Goal: Communication & Community: Participate in discussion

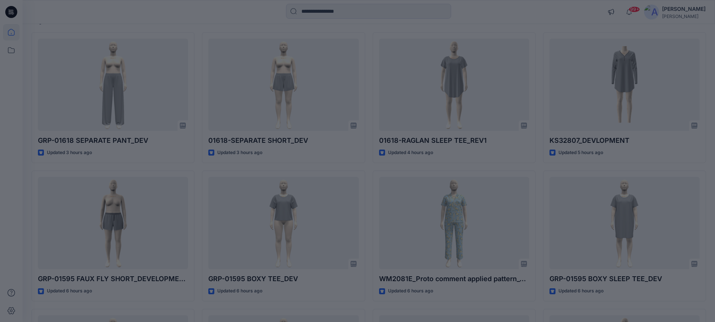
scroll to position [75, 0]
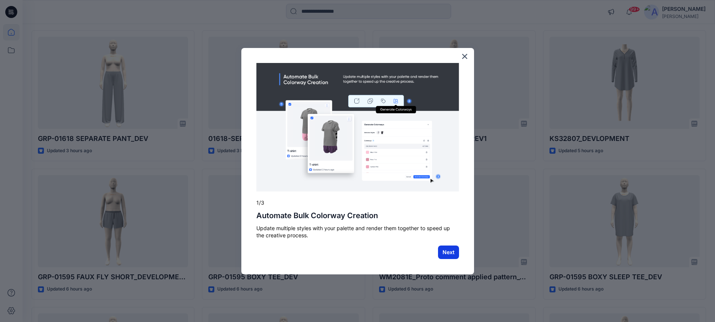
click at [443, 252] on button "Next" at bounding box center [448, 253] width 21 height 14
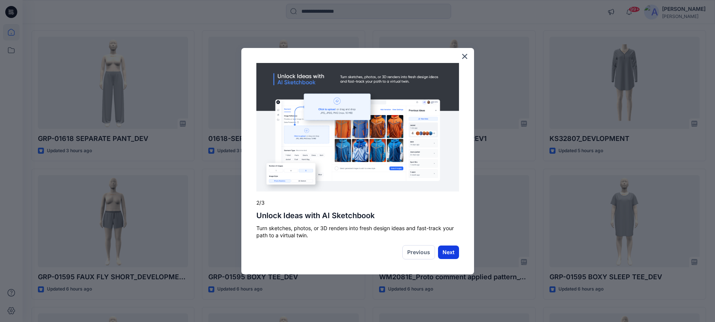
click at [451, 255] on button "Next" at bounding box center [448, 253] width 21 height 14
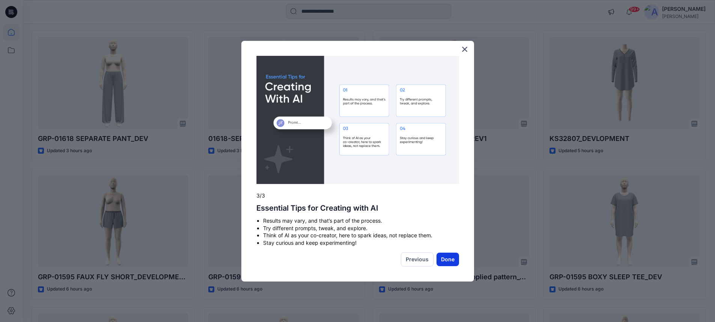
click at [443, 261] on button "Done" at bounding box center [448, 260] width 23 height 14
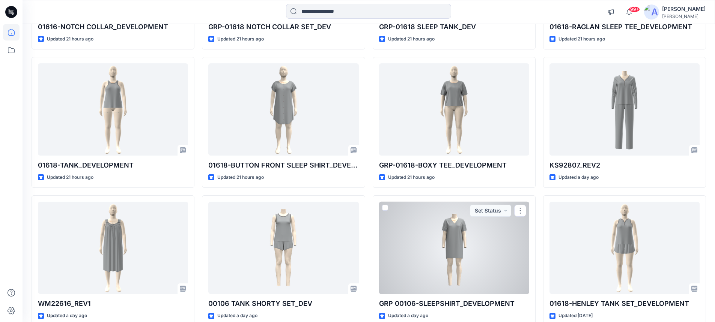
scroll to position [715, 0]
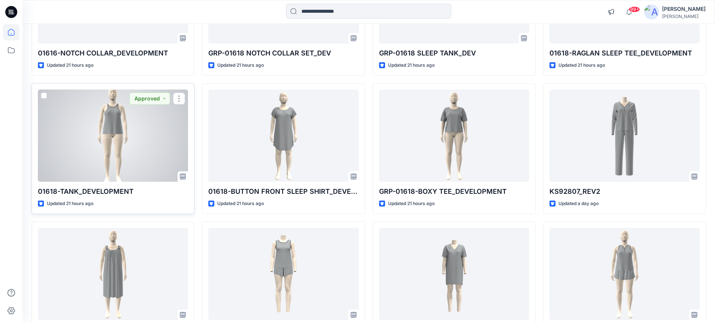
click at [87, 143] on div at bounding box center [113, 136] width 150 height 93
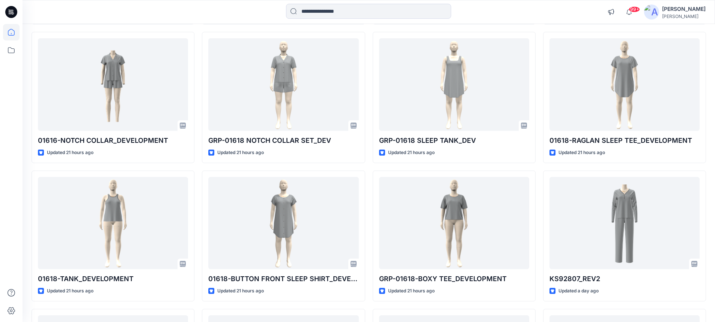
scroll to position [638, 0]
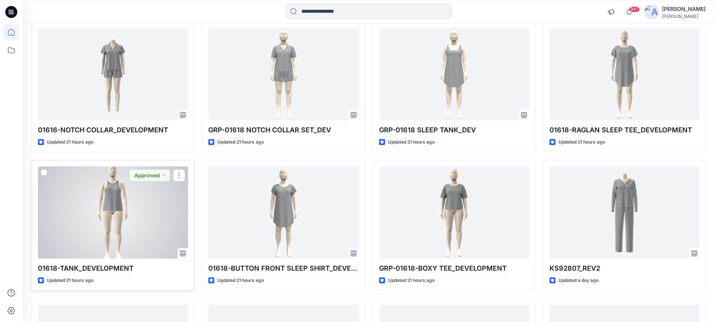
click at [131, 214] on div at bounding box center [113, 213] width 150 height 93
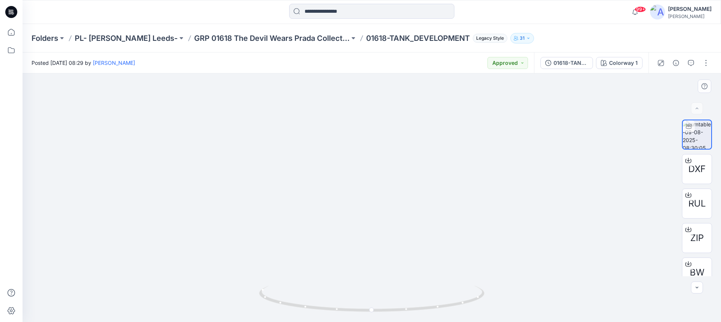
drag, startPoint x: 360, startPoint y: 134, endPoint x: 368, endPoint y: 186, distance: 52.5
click at [368, 186] on img at bounding box center [371, 179] width 169 height 286
click at [233, 38] on p "GRP 01618 The Devil Wears Prada Collection" at bounding box center [271, 38] width 155 height 11
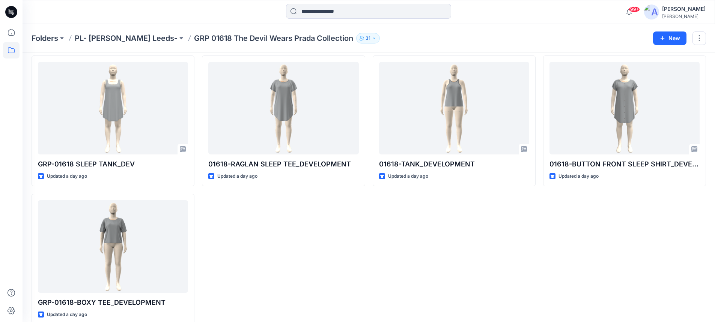
scroll to position [179, 0]
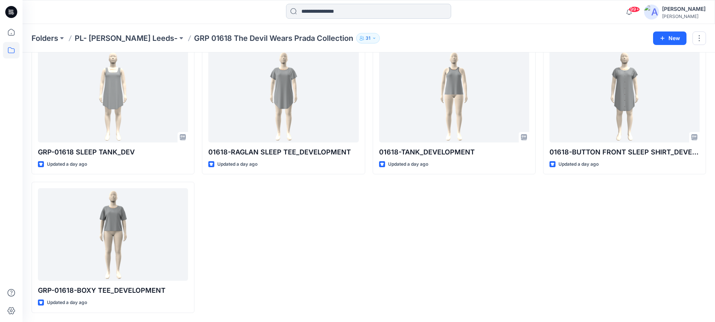
click at [317, 9] on input at bounding box center [368, 11] width 165 height 15
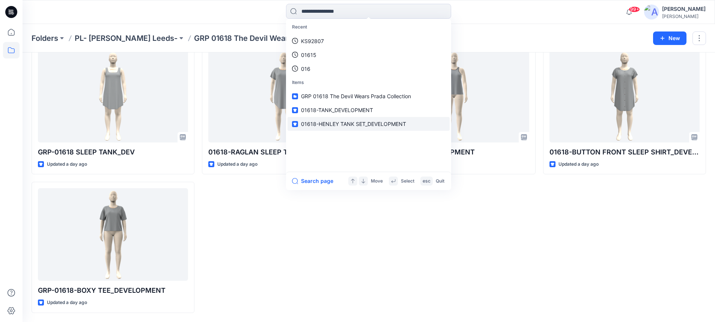
click at [349, 124] on span "01618-HENLEY TANK SET_DEVELOPMENT" at bounding box center [353, 124] width 105 height 6
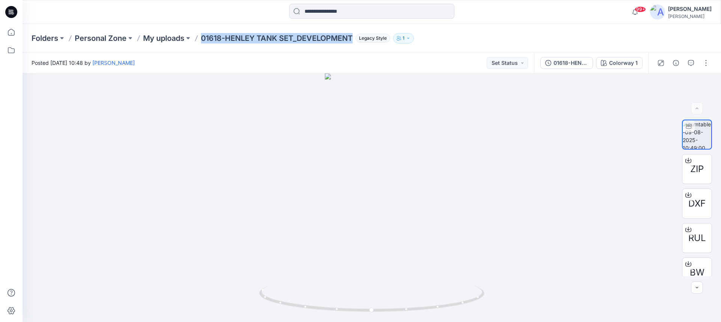
drag, startPoint x: 202, startPoint y: 39, endPoint x: 359, endPoint y: 36, distance: 156.6
click at [359, 36] on div "Folders Personal Zone My uploads 01618-HENLEY TANK SET_DEVELOPMENT Legacy Style…" at bounding box center [343, 38] width 622 height 11
copy p "01618-HENLEY TANK SET_DEVELOPMENT"
click at [316, 15] on input at bounding box center [371, 11] width 165 height 15
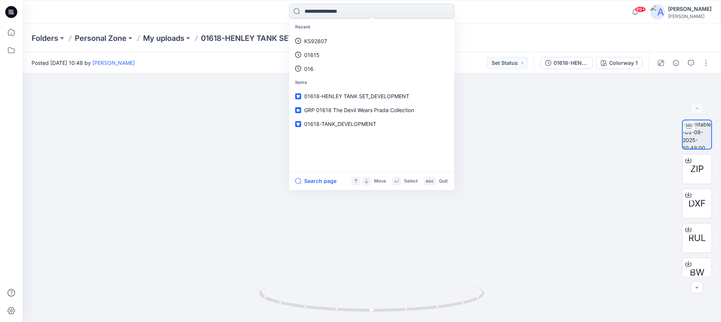
paste input "**********"
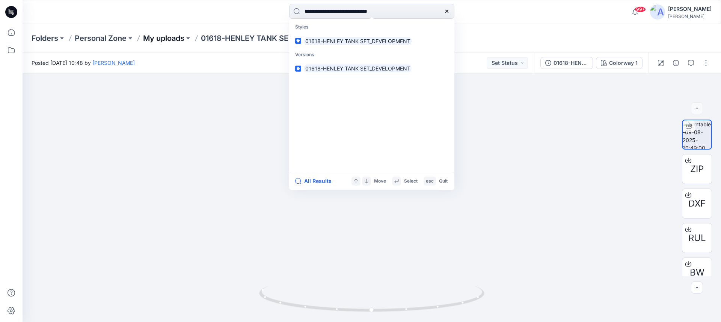
type input "**********"
click at [160, 38] on p "My uploads" at bounding box center [163, 38] width 41 height 11
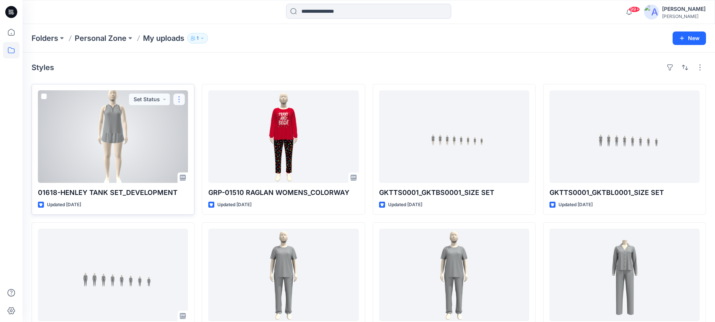
click at [181, 99] on button "button" at bounding box center [179, 99] width 12 height 12
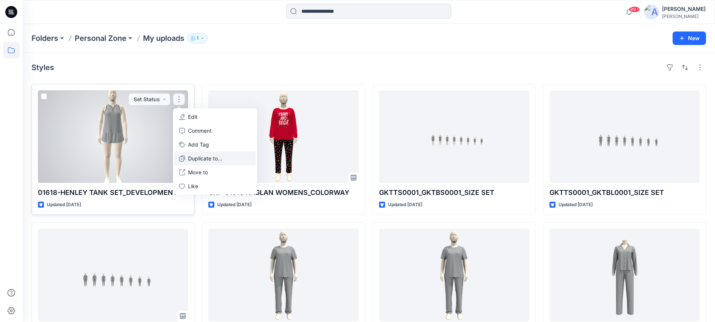
click at [213, 161] on p "Duplicate to..." at bounding box center [205, 159] width 34 height 8
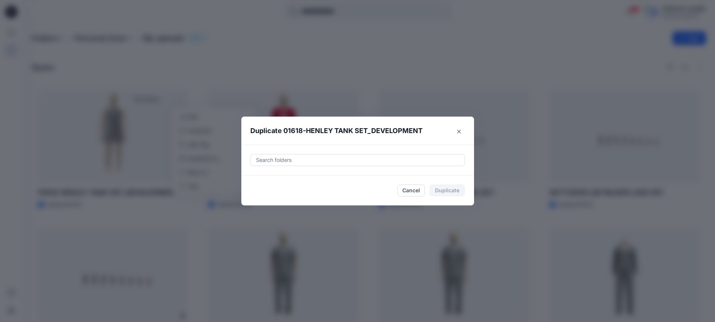
click at [282, 160] on div at bounding box center [357, 160] width 205 height 9
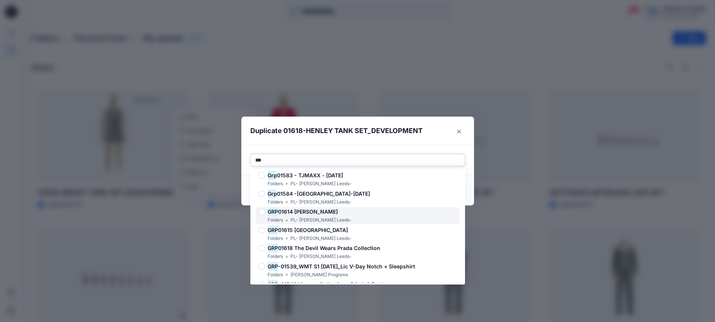
scroll to position [199, 0]
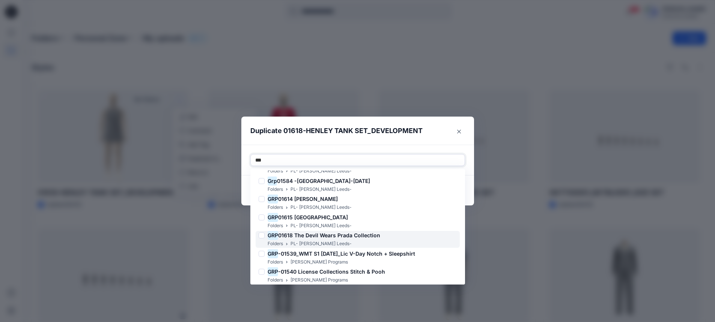
click at [306, 235] on span "01618 The Devil Wears Prada Collection" at bounding box center [329, 235] width 102 height 6
type input "*"
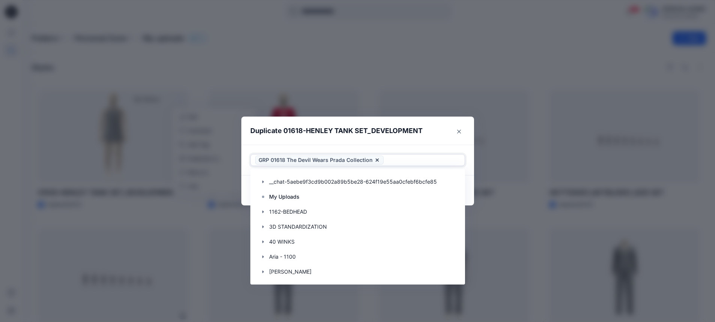
click at [471, 145] on div "Use Up and Down to choose options, press Enter to select the currently focused …" at bounding box center [357, 160] width 233 height 31
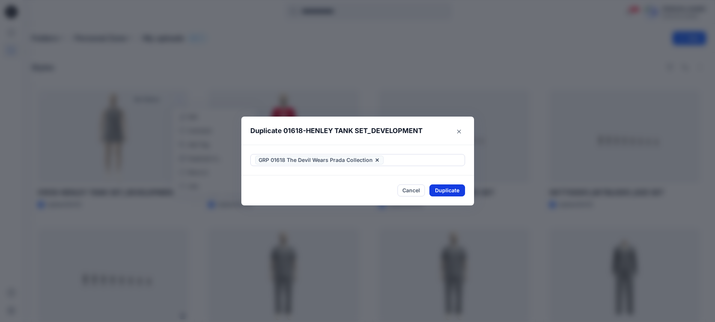
click at [452, 191] on button "Duplicate" at bounding box center [447, 191] width 36 height 12
click at [454, 188] on button "Close" at bounding box center [453, 191] width 24 height 12
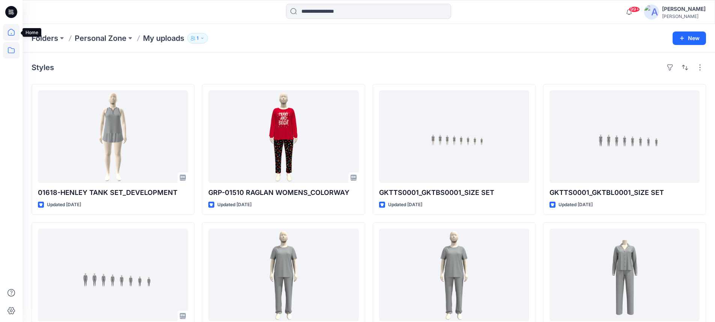
click at [13, 30] on icon at bounding box center [11, 32] width 7 height 7
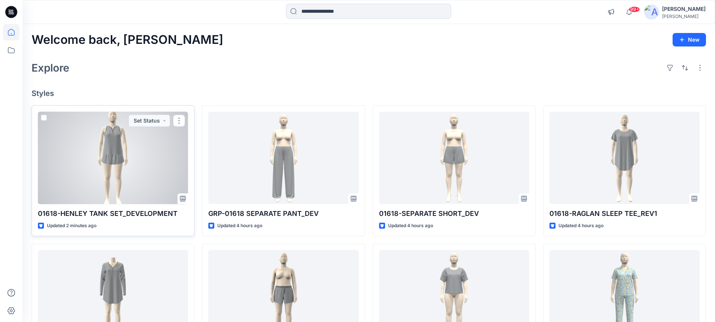
click at [104, 167] on div at bounding box center [113, 158] width 150 height 93
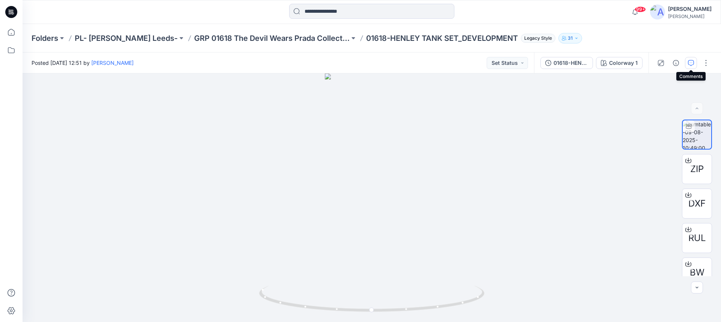
click at [695, 62] on button "button" at bounding box center [691, 63] width 12 height 12
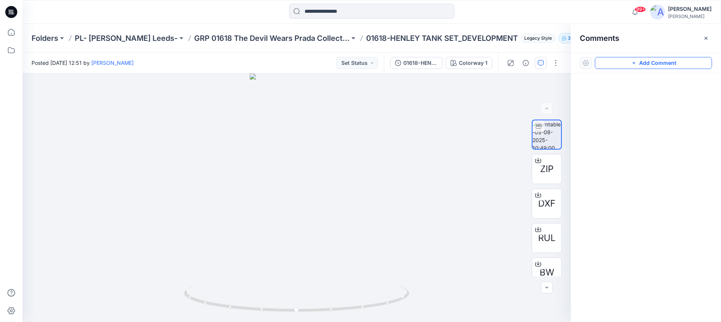
click at [669, 62] on button "Add Comment" at bounding box center [653, 63] width 117 height 12
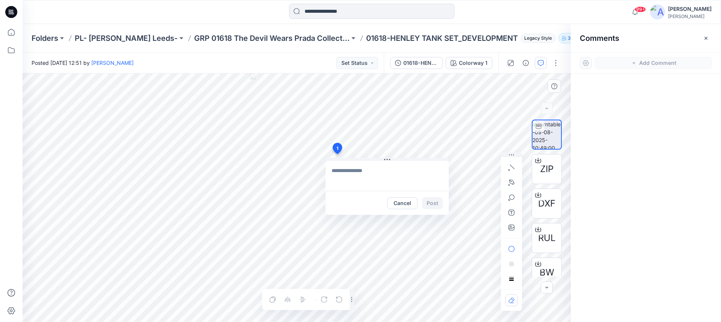
click at [337, 154] on div "1 Cancel Post Layer 1" at bounding box center [297, 198] width 548 height 249
click at [337, 173] on textarea "To enrich screen reader interactions, please activate Accessibility in Grammarl…" at bounding box center [386, 176] width 123 height 30
click at [374, 172] on textarea "**********" at bounding box center [386, 176] width 123 height 30
paste textarea "**********"
type textarea "**********"
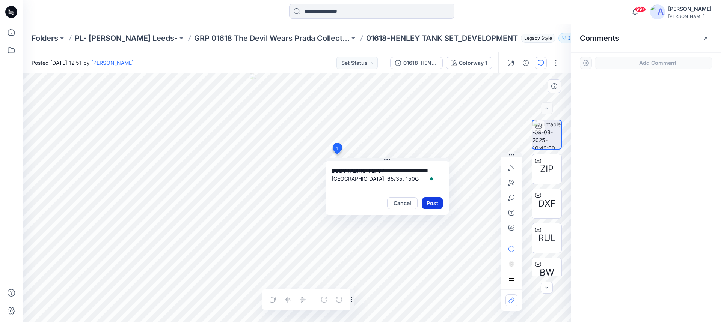
click at [434, 205] on button "Post" at bounding box center [432, 203] width 21 height 12
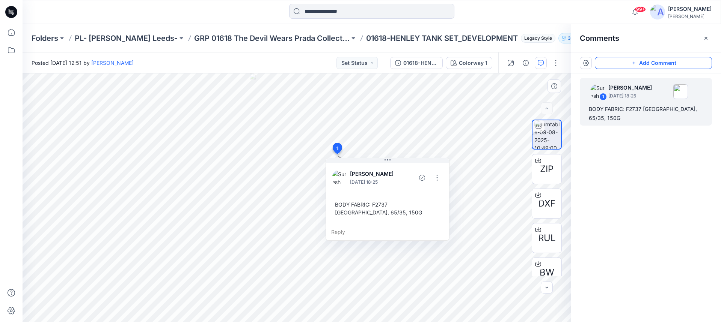
click at [641, 63] on button "Add Comment" at bounding box center [653, 63] width 117 height 12
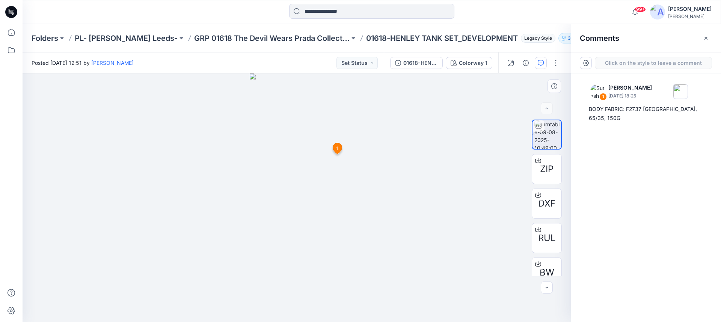
click at [318, 114] on div "2 1 Suresh Perera August 12, 2025 18:25 BODY FABRIC: F2737 POLY RAYON JERSEY, 6…" at bounding box center [297, 198] width 548 height 249
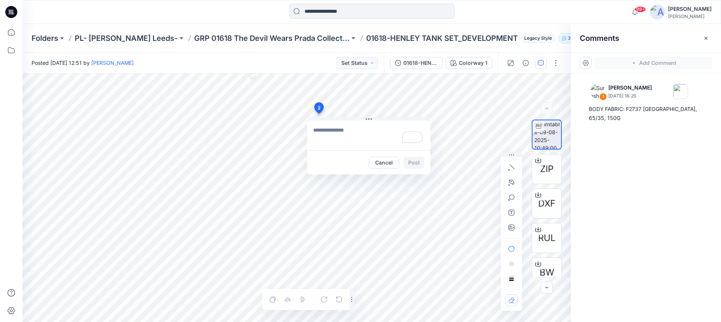
click at [318, 132] on textarea "To enrich screen reader interactions, please activate Accessibility in Grammarl…" at bounding box center [368, 136] width 123 height 30
click at [320, 130] on textarea "To enrich screen reader interactions, please activate Accessibility in Grammarl…" at bounding box center [368, 136] width 123 height 30
click at [325, 130] on textarea "To enrich screen reader interactions, please activate Accessibility in Grammarl…" at bounding box center [368, 136] width 123 height 30
paste textarea "**********"
click at [313, 129] on textarea "**********" at bounding box center [368, 136] width 123 height 30
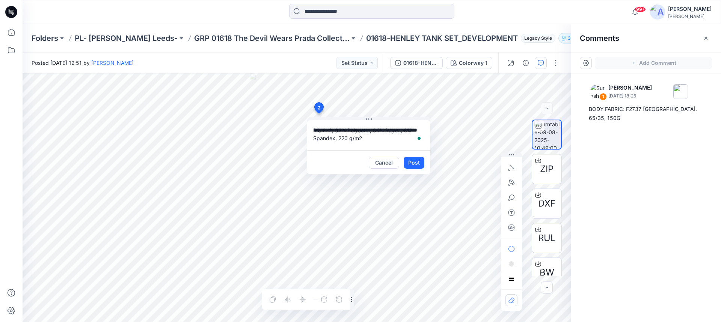
click at [321, 132] on textarea "**********" at bounding box center [368, 136] width 123 height 30
click at [313, 132] on textarea "**********" at bounding box center [368, 136] width 123 height 30
type textarea "**********"
click at [410, 162] on button "Post" at bounding box center [414, 163] width 21 height 12
click at [411, 163] on div "Cancel Post" at bounding box center [397, 163] width 56 height 12
